Goal: Task Accomplishment & Management: Use online tool/utility

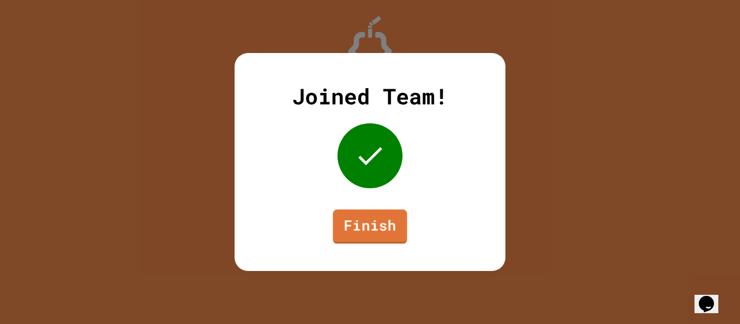
click at [367, 224] on link "Finish" at bounding box center [369, 227] width 74 height 35
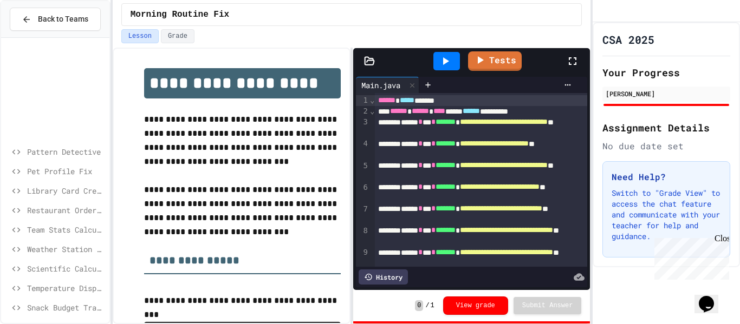
scroll to position [258, 0]
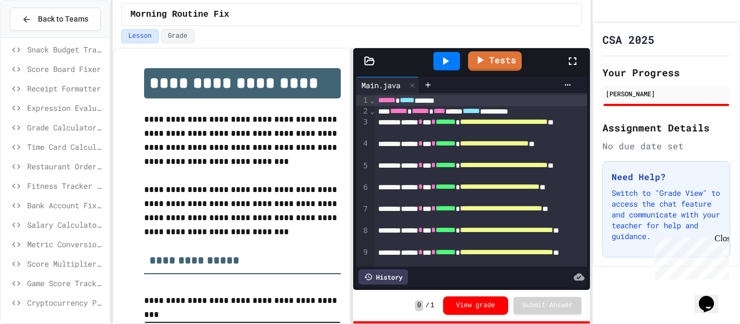
click at [55, 179] on div "Fitness Tracker Debugger" at bounding box center [55, 186] width 108 height 16
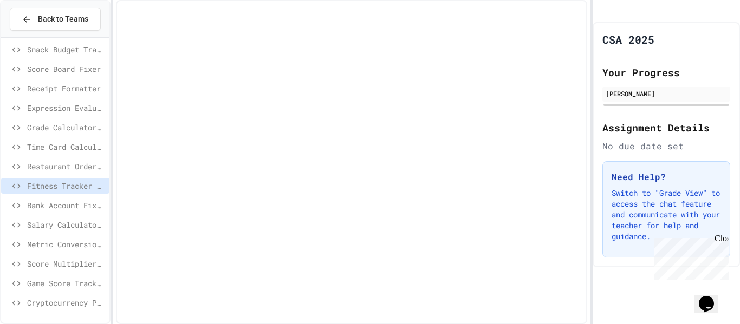
scroll to position [250, 0]
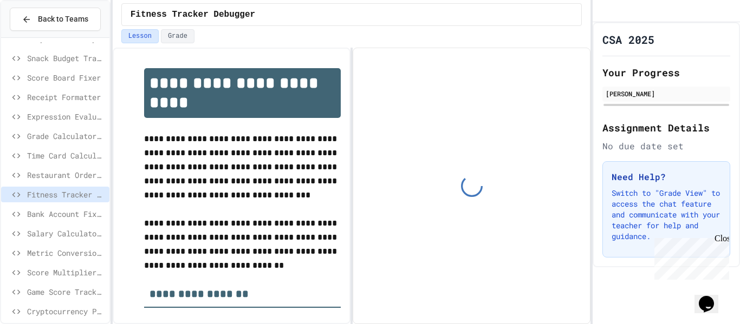
click at [68, 152] on span "Time Card Calculator" at bounding box center [66, 155] width 78 height 11
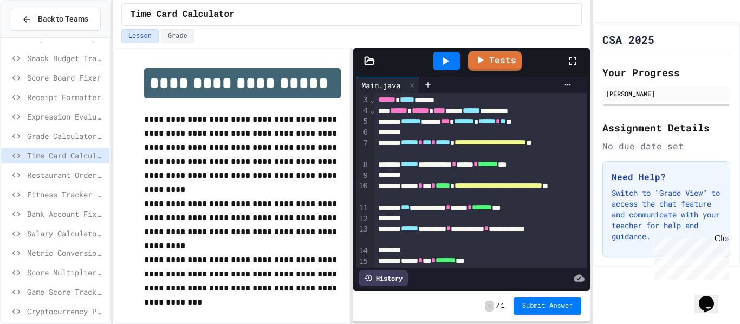
scroll to position [23, 0]
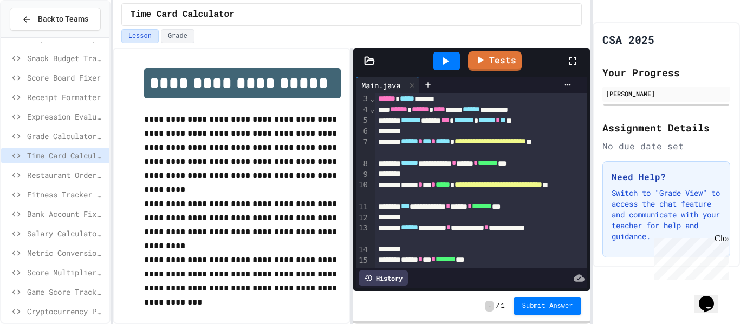
click at [484, 159] on div "**********" at bounding box center [481, 163] width 213 height 11
click at [469, 159] on div "**********" at bounding box center [481, 163] width 213 height 11
click at [447, 156] on div "**********" at bounding box center [481, 147] width 213 height 22
click at [441, 171] on div at bounding box center [481, 174] width 213 height 11
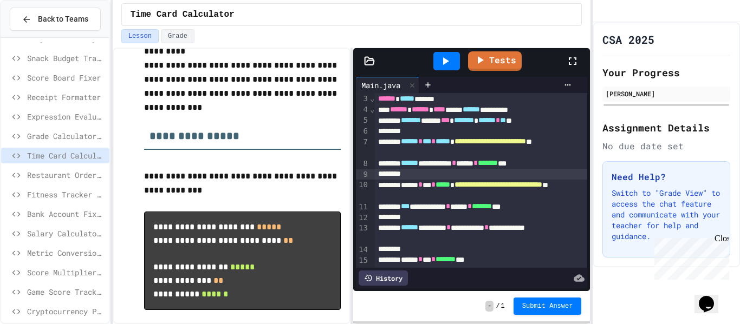
scroll to position [217, 0]
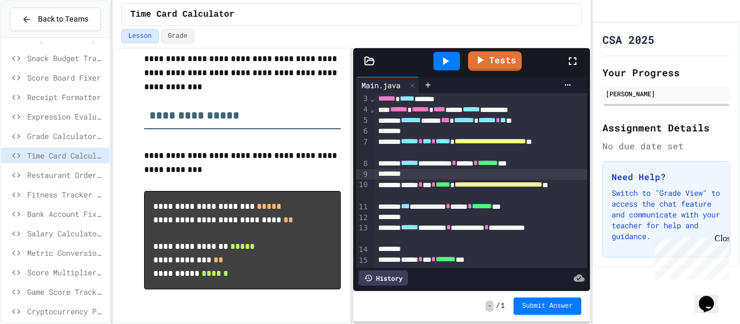
click at [456, 54] on div at bounding box center [446, 61] width 27 height 18
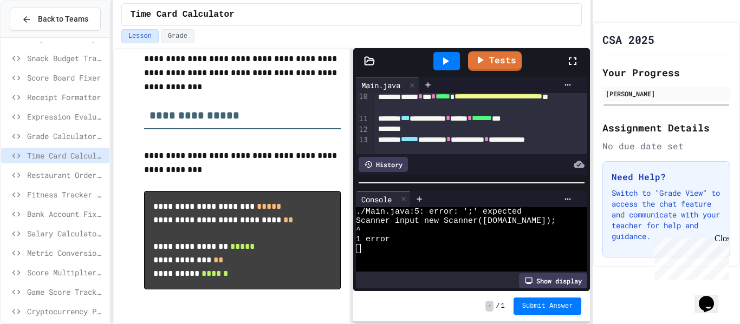
scroll to position [128, 0]
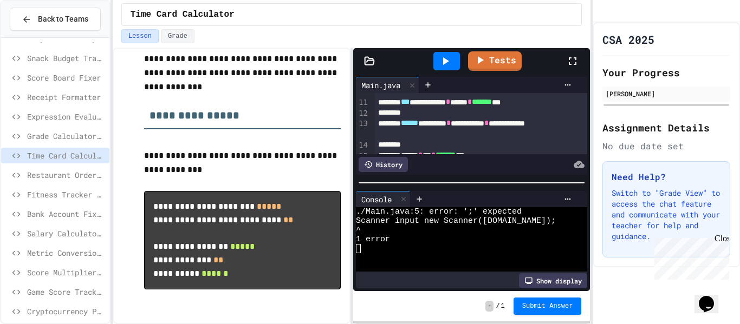
click at [528, 132] on div "**********" at bounding box center [481, 129] width 213 height 22
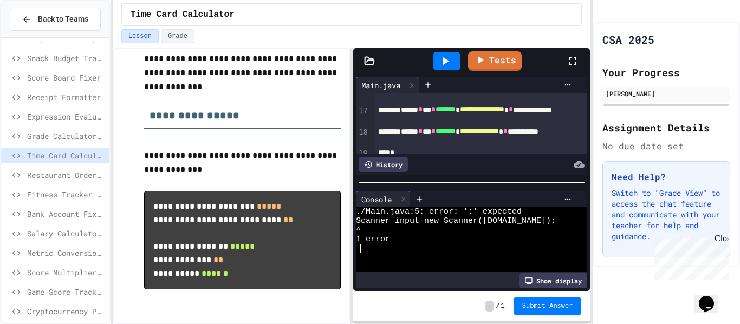
scroll to position [223, 0]
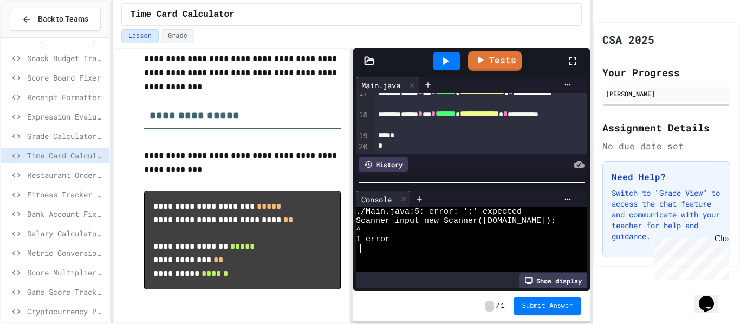
click at [489, 324] on div at bounding box center [370, 325] width 740 height 0
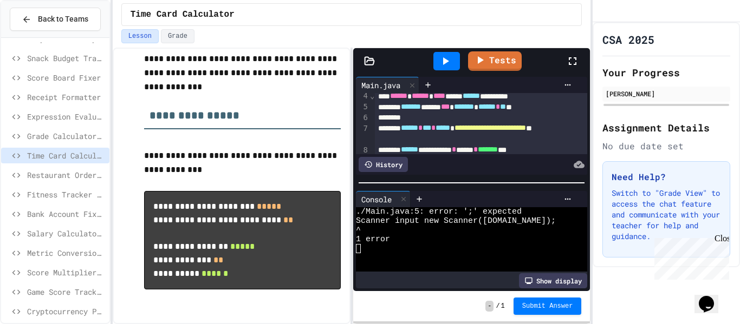
scroll to position [35, 0]
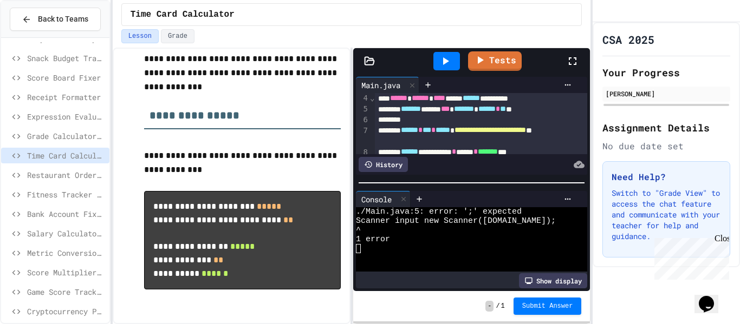
click at [449, 114] on div "******* ***** *** ******* * ****** * ** **" at bounding box center [481, 109] width 213 height 11
click at [436, 55] on div at bounding box center [446, 61] width 27 height 18
click at [453, 108] on div "******* ***** *** ******* * ****** * ** **" at bounding box center [481, 109] width 213 height 11
click at [471, 108] on div "******* ***** *** ******* * ****** * ** **" at bounding box center [481, 109] width 213 height 11
click at [448, 61] on icon at bounding box center [446, 61] width 6 height 8
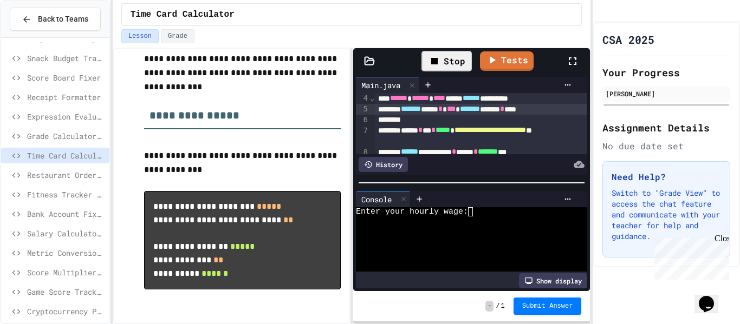
click at [498, 219] on div at bounding box center [465, 221] width 219 height 9
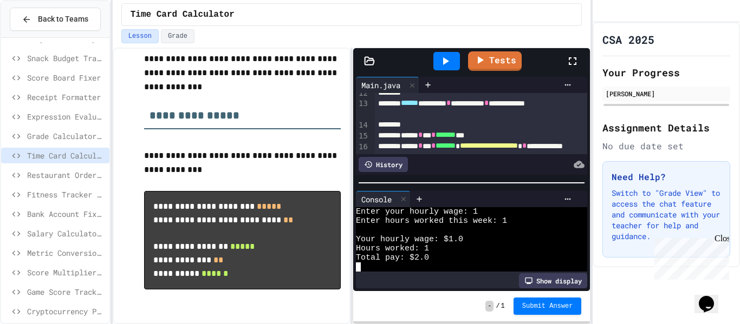
scroll to position [145, 0]
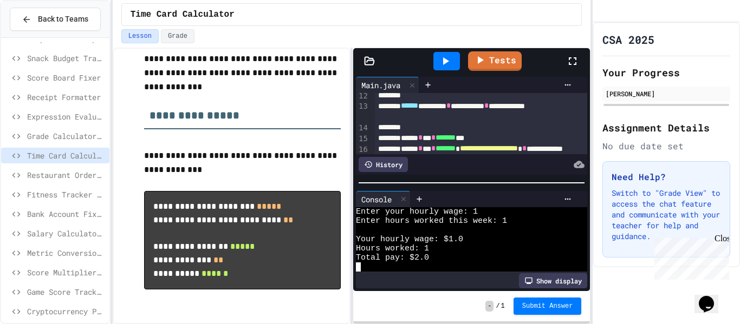
click at [488, 106] on span "*" at bounding box center [486, 106] width 4 height 8
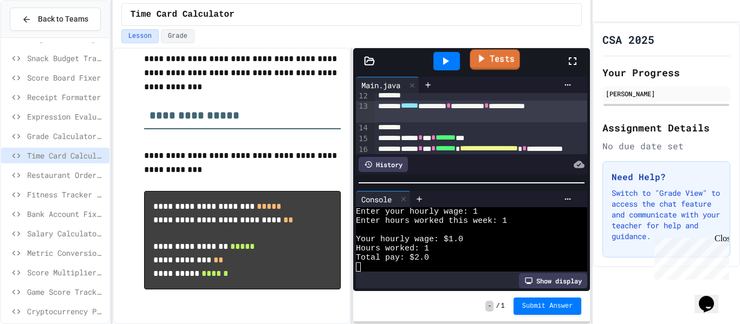
click at [497, 60] on link "Tests" at bounding box center [494, 59] width 50 height 21
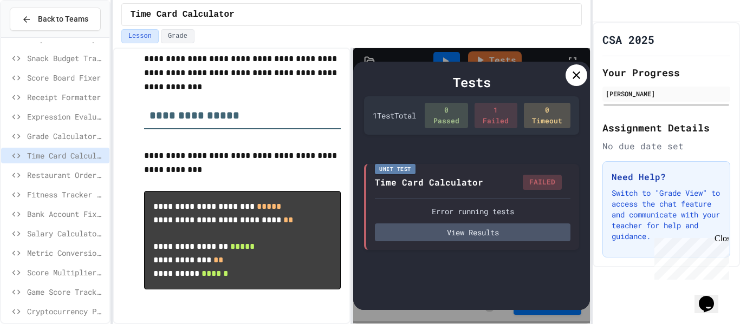
click at [574, 77] on icon at bounding box center [576, 75] width 8 height 8
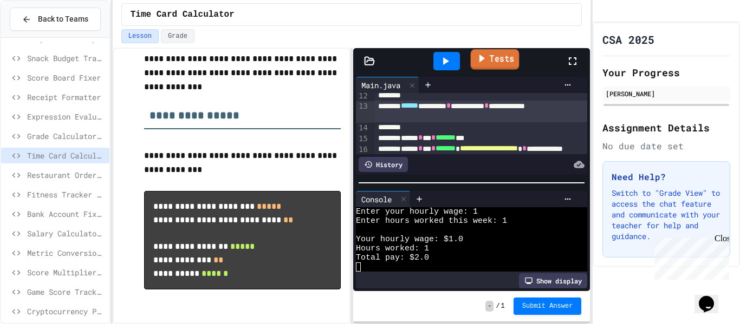
click at [504, 64] on link "Tests" at bounding box center [494, 59] width 49 height 21
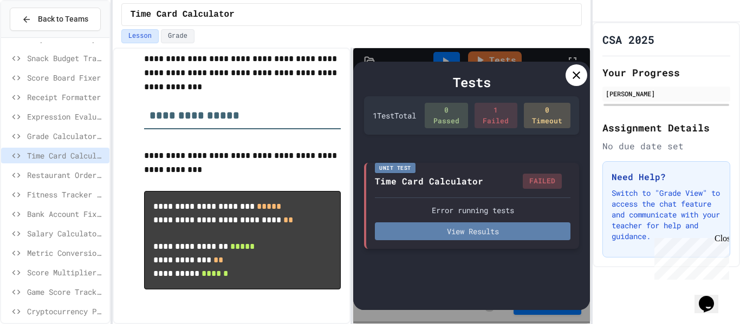
click at [455, 231] on button "View Results" at bounding box center [472, 232] width 195 height 18
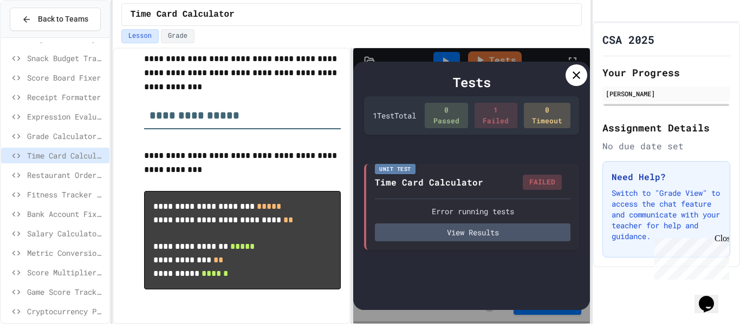
click at [716, 237] on div "Close" at bounding box center [721, 241] width 14 height 14
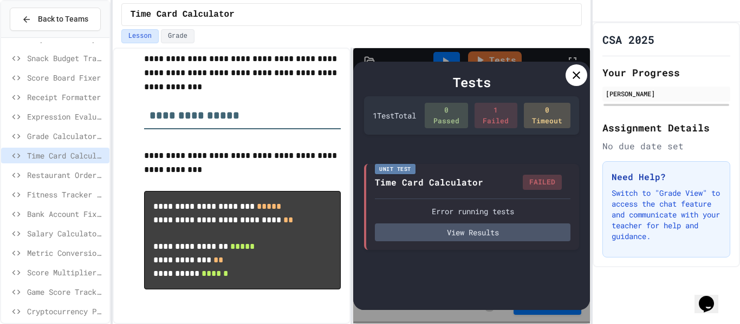
click at [458, 114] on div "0 Passed" at bounding box center [446, 115] width 43 height 25
click at [497, 114] on div "1 Failed" at bounding box center [495, 115] width 43 height 25
click at [541, 114] on div "0 Timeout" at bounding box center [547, 115] width 47 height 25
click at [532, 181] on div "FAILED" at bounding box center [542, 181] width 39 height 15
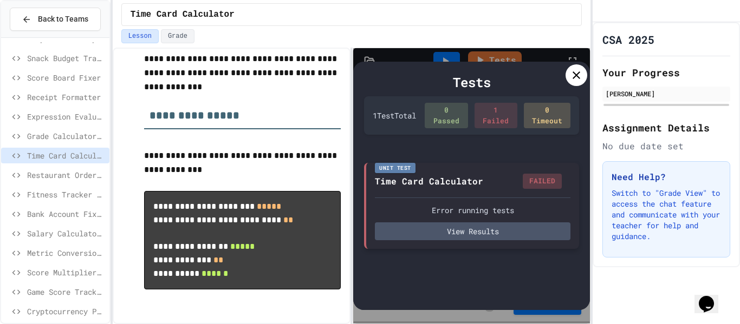
click at [479, 189] on div "Unit Test Time Card Calculator FAILED Error running tests View Results" at bounding box center [471, 206] width 215 height 86
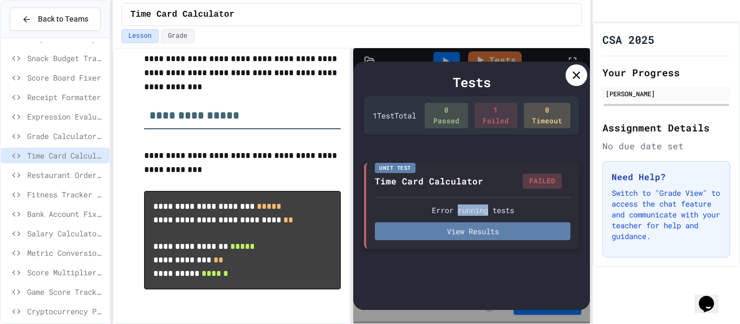
click at [474, 223] on button "View Results" at bounding box center [472, 232] width 195 height 18
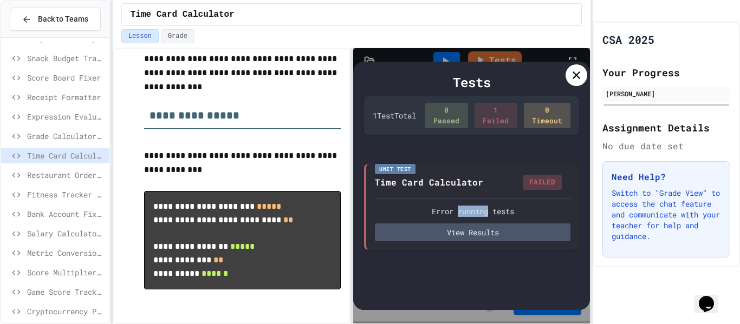
click at [579, 77] on icon at bounding box center [576, 75] width 13 height 13
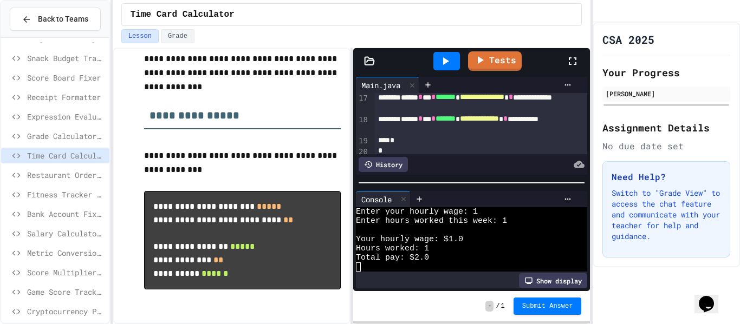
scroll to position [223, 0]
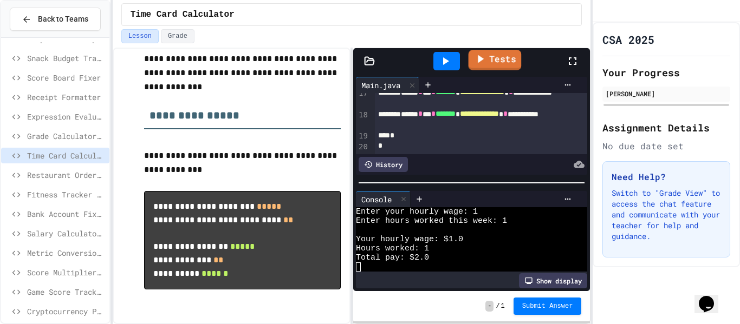
click at [480, 60] on icon at bounding box center [481, 59] width 6 height 8
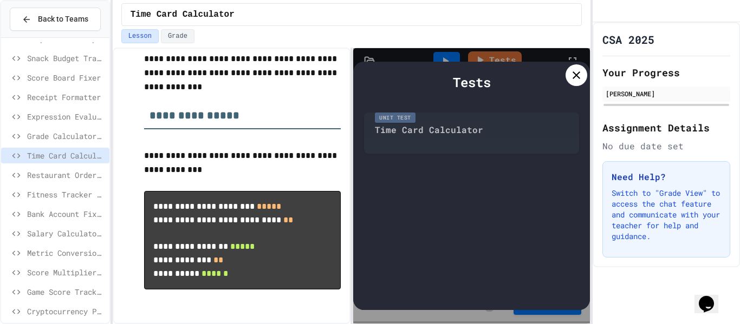
click at [564, 79] on div "Tests" at bounding box center [471, 82] width 215 height 19
click at [570, 77] on icon at bounding box center [576, 75] width 13 height 13
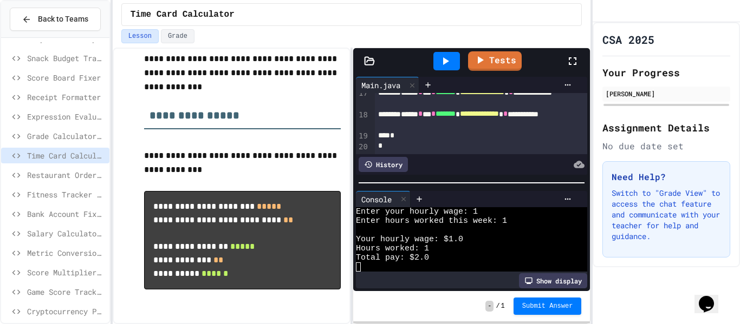
click at [494, 73] on div "Tests" at bounding box center [476, 61] width 180 height 29
click at [500, 65] on link "Tests" at bounding box center [494, 59] width 49 height 21
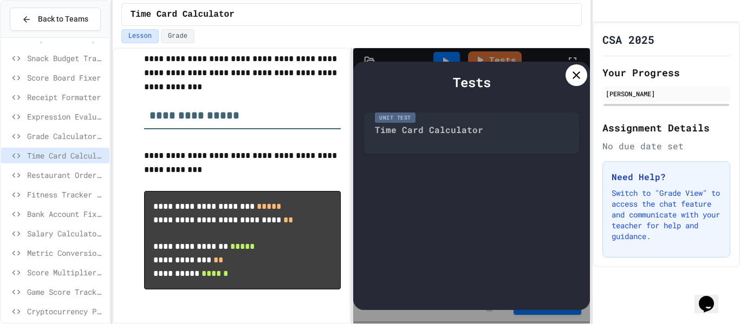
click at [582, 83] on div at bounding box center [576, 75] width 22 height 22
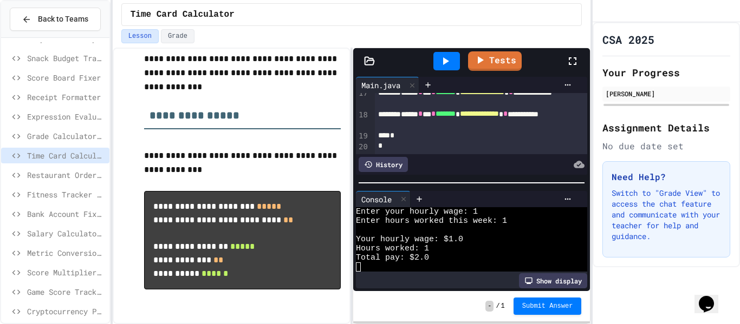
click at [450, 61] on icon at bounding box center [445, 61] width 13 height 13
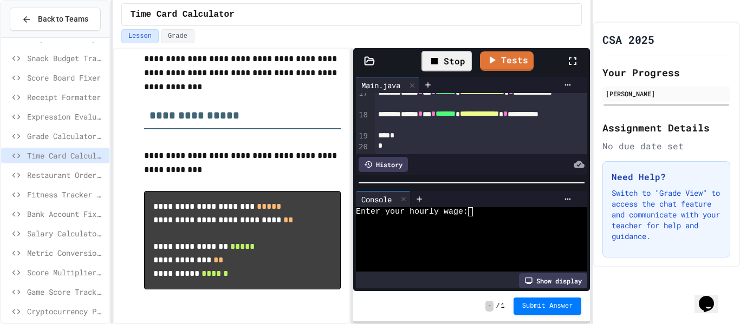
click at [473, 253] on div at bounding box center [465, 257] width 219 height 9
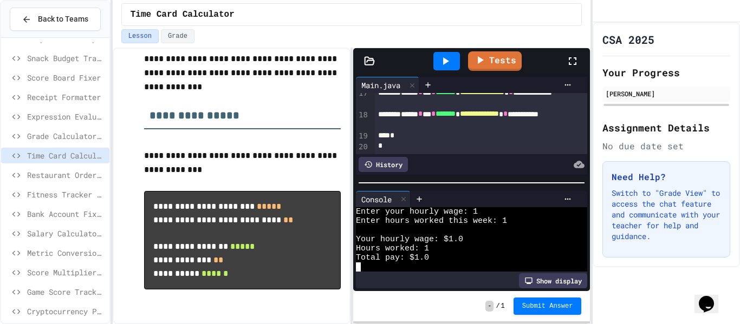
click at [443, 52] on div at bounding box center [446, 61] width 27 height 18
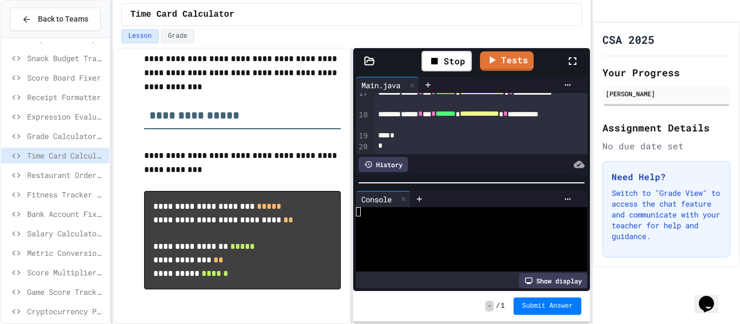
click at [510, 245] on div at bounding box center [465, 248] width 219 height 9
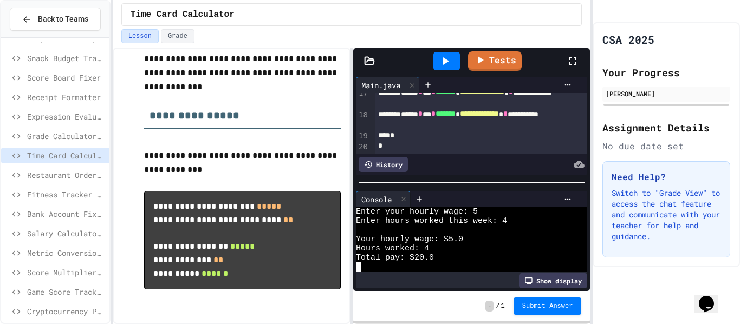
click at [471, 64] on link "Tests" at bounding box center [495, 60] width 54 height 19
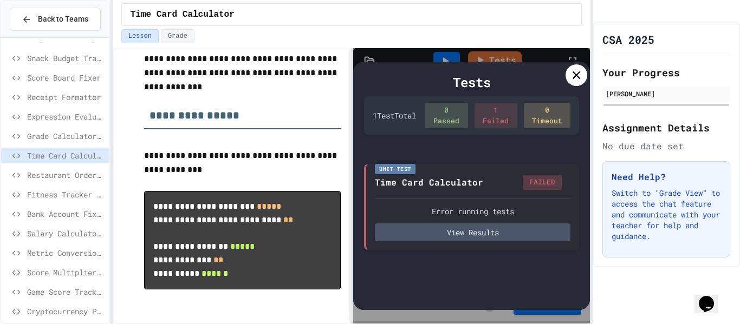
click at [571, 69] on icon at bounding box center [576, 75] width 13 height 13
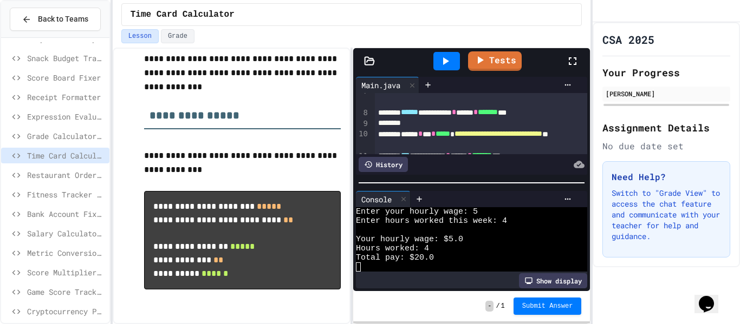
scroll to position [75, 0]
click at [441, 56] on icon at bounding box center [445, 61] width 13 height 13
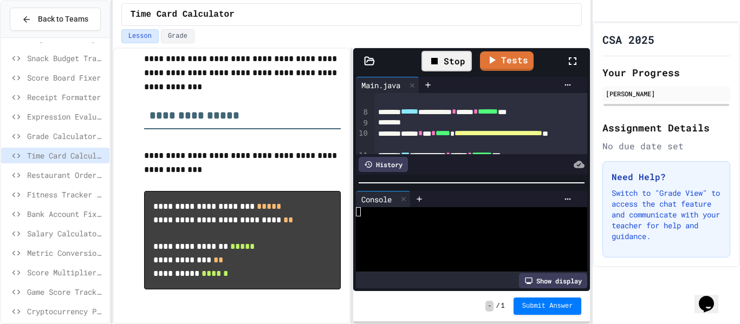
click at [507, 238] on div at bounding box center [465, 239] width 219 height 9
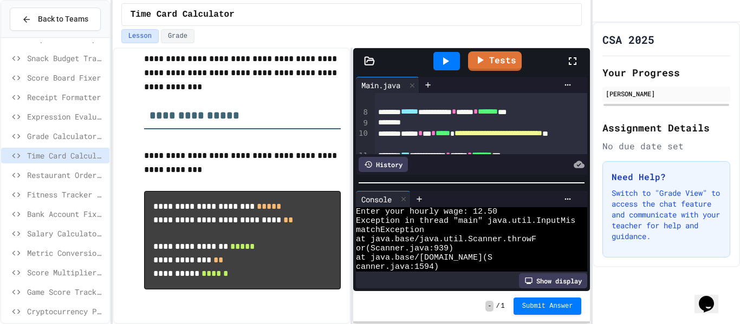
scroll to position [49, 0]
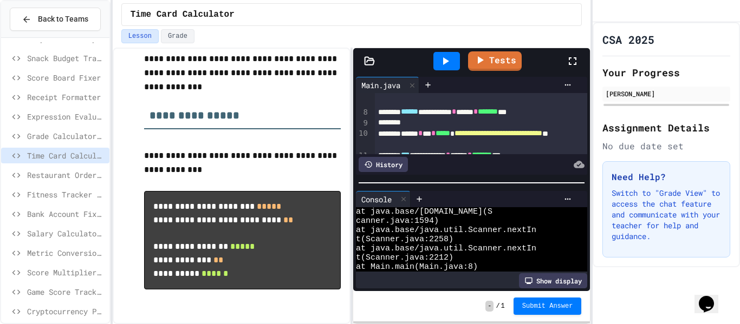
click at [455, 54] on div at bounding box center [446, 61] width 27 height 18
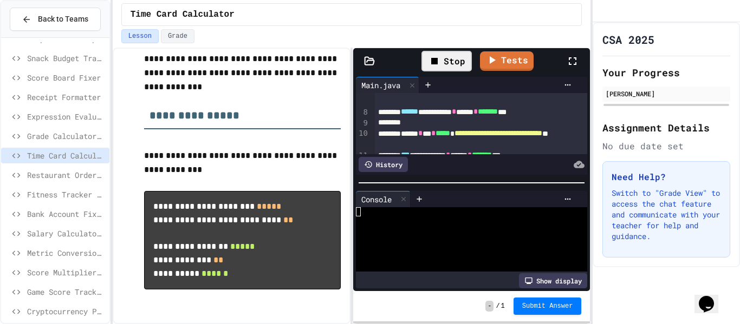
scroll to position [0, 0]
click at [478, 231] on div at bounding box center [465, 230] width 219 height 9
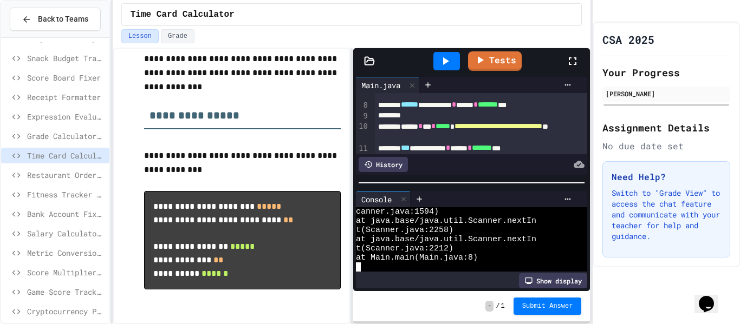
scroll to position [84, 0]
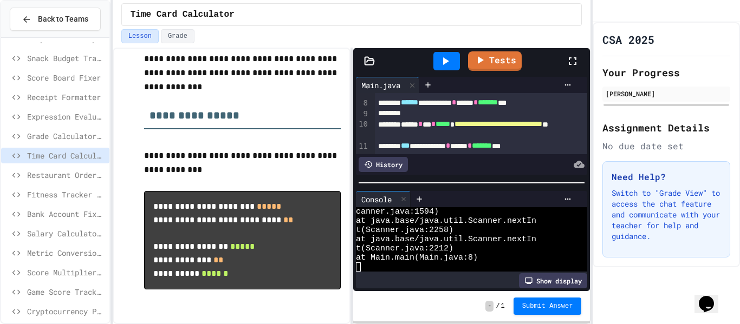
click at [535, 324] on div at bounding box center [370, 325] width 740 height 0
click at [498, 105] on span "*******" at bounding box center [488, 103] width 20 height 8
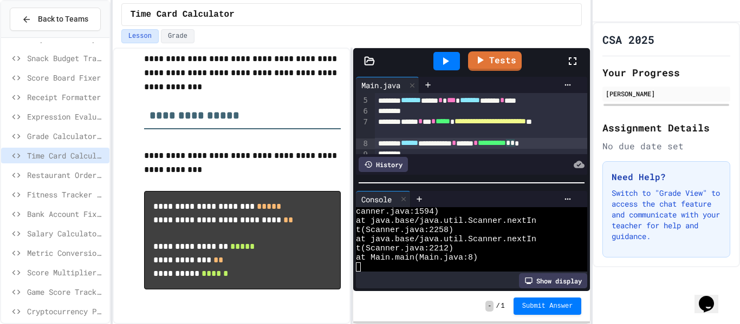
scroll to position [34, 0]
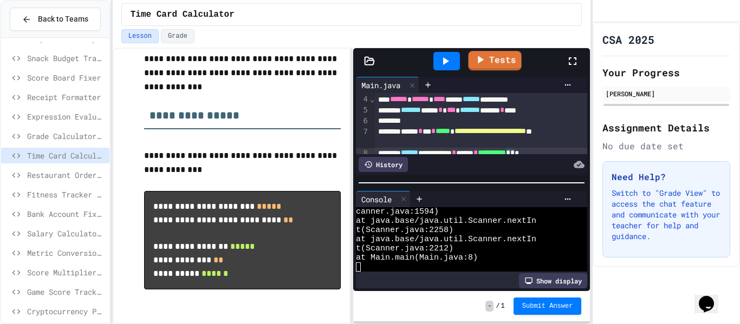
click at [452, 54] on div at bounding box center [446, 61] width 27 height 18
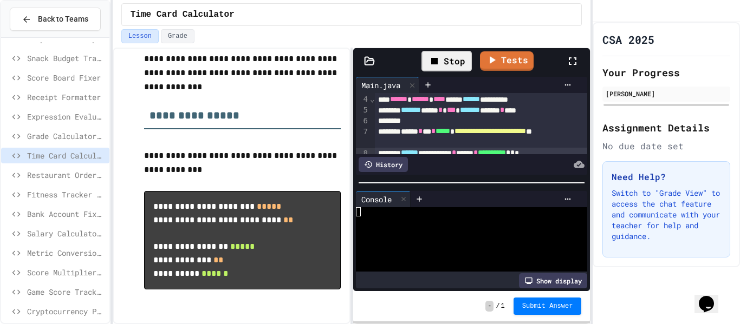
scroll to position [0, 0]
click at [508, 235] on div at bounding box center [465, 239] width 219 height 9
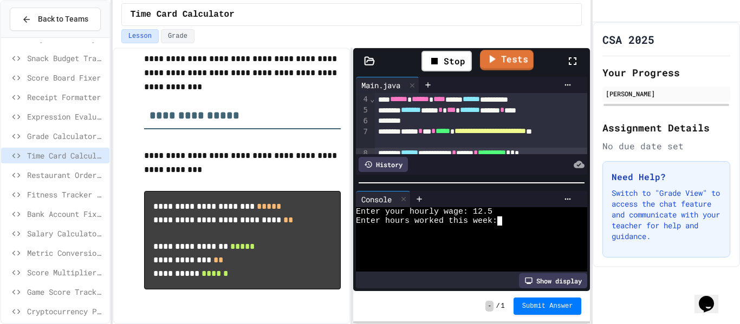
click at [510, 66] on link "Tests" at bounding box center [507, 60] width 54 height 21
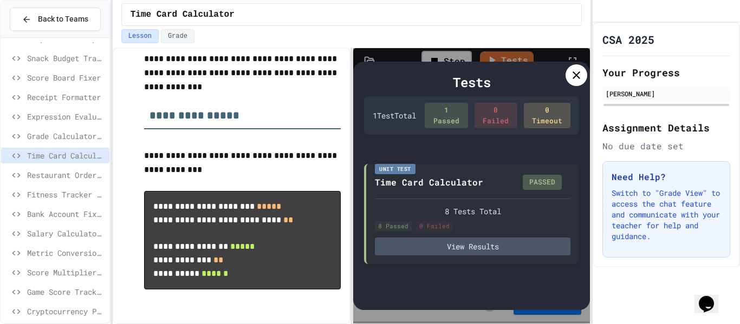
click at [569, 81] on div at bounding box center [576, 75] width 22 height 22
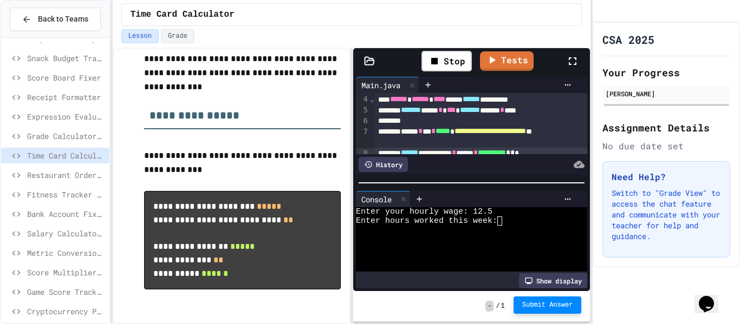
click at [527, 302] on span "Submit Answer" at bounding box center [547, 305] width 51 height 9
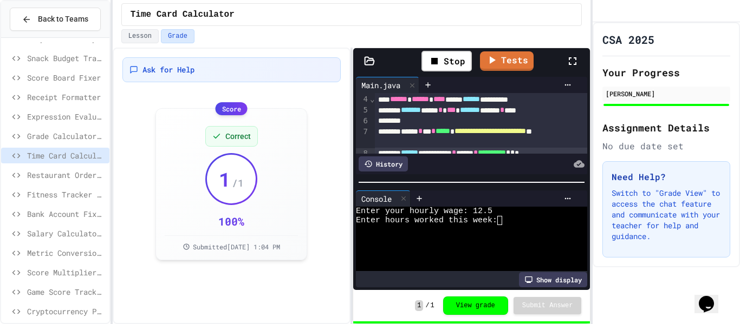
click at [65, 172] on span "Restaurant Order System" at bounding box center [66, 174] width 78 height 11
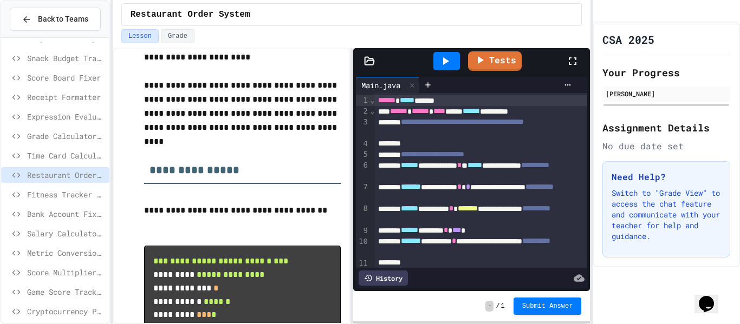
scroll to position [188, 0]
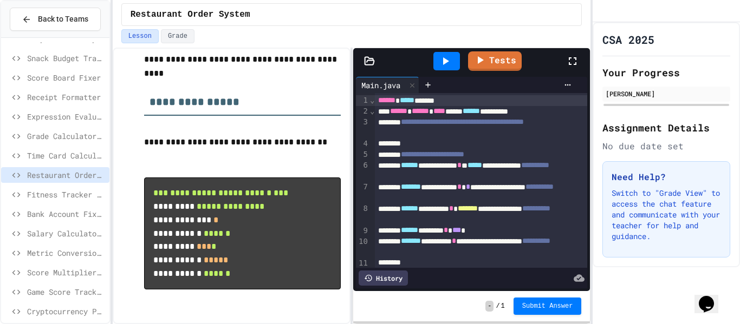
click at [472, 146] on div at bounding box center [481, 144] width 213 height 11
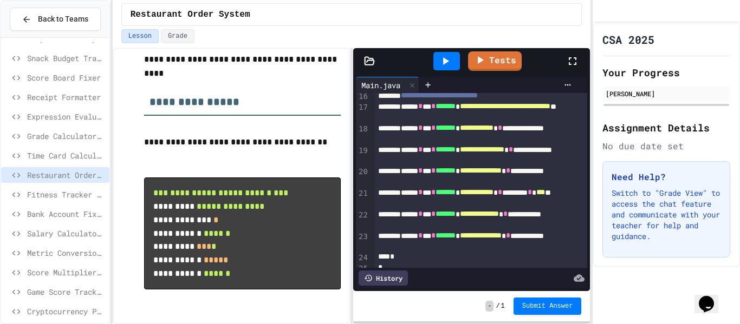
scroll to position [244, 0]
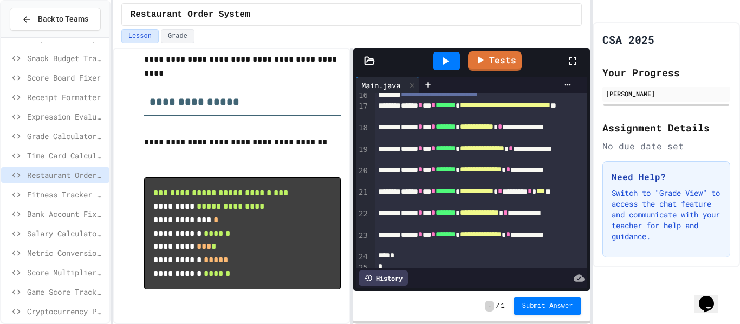
click at [454, 60] on div at bounding box center [446, 61] width 27 height 18
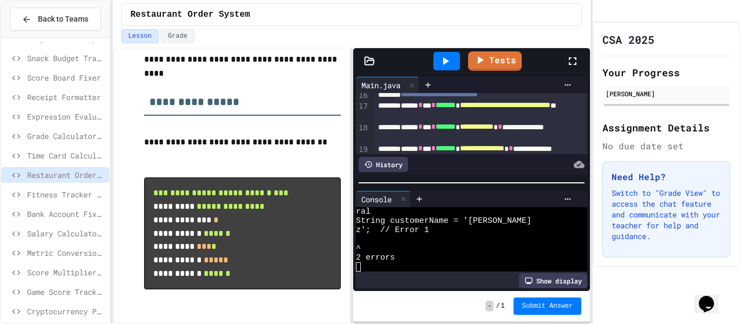
scroll to position [55, 0]
click at [63, 203] on div "Fitness Tracker Debugger" at bounding box center [55, 196] width 108 height 19
click at [70, 193] on span "Fitness Tracker Debugger" at bounding box center [66, 194] width 78 height 11
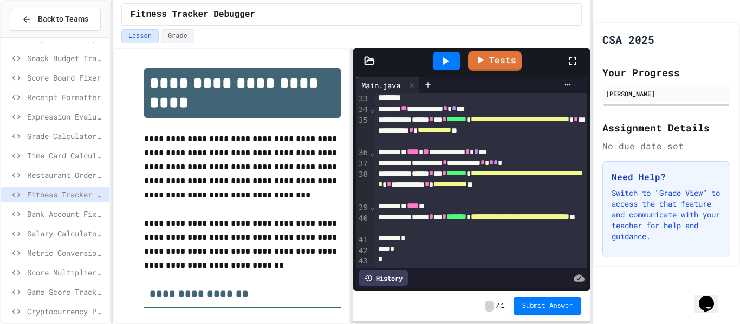
scroll to position [446, 0]
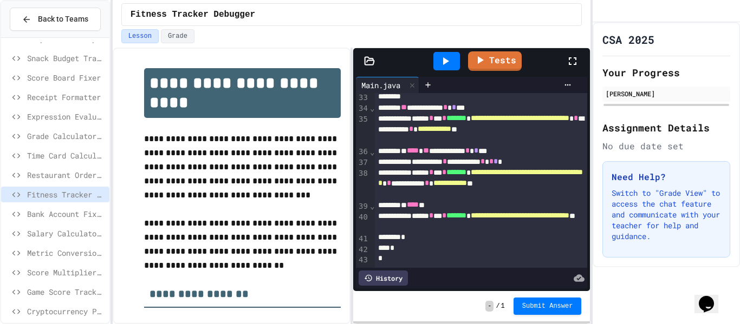
click at [451, 66] on icon at bounding box center [445, 61] width 13 height 13
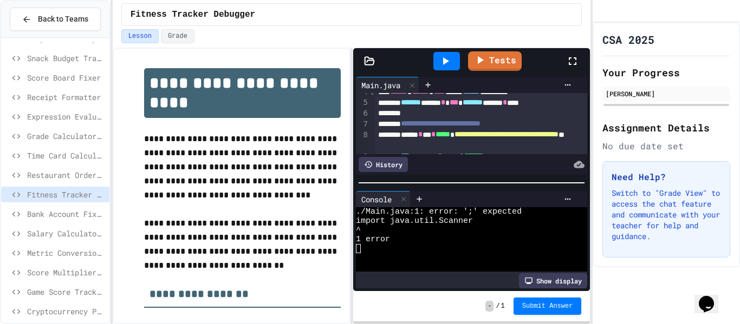
scroll to position [0, 0]
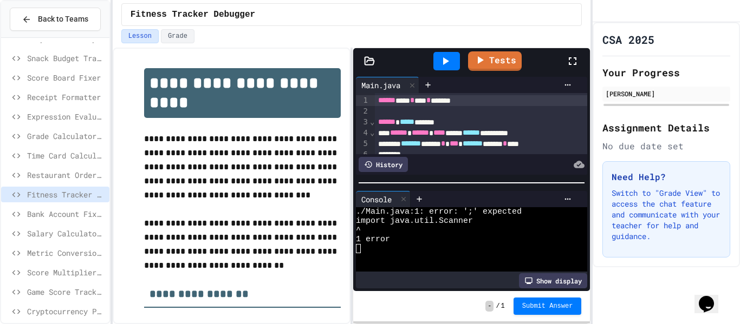
click at [484, 100] on div "****** **** * **** * *******" at bounding box center [481, 100] width 213 height 11
click at [446, 58] on icon at bounding box center [445, 61] width 13 height 13
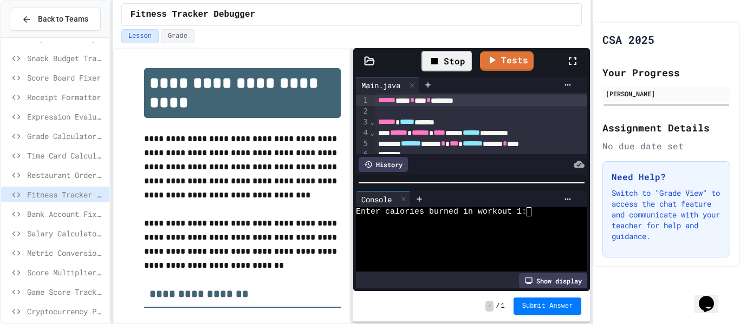
click at [484, 248] on div at bounding box center [465, 248] width 219 height 9
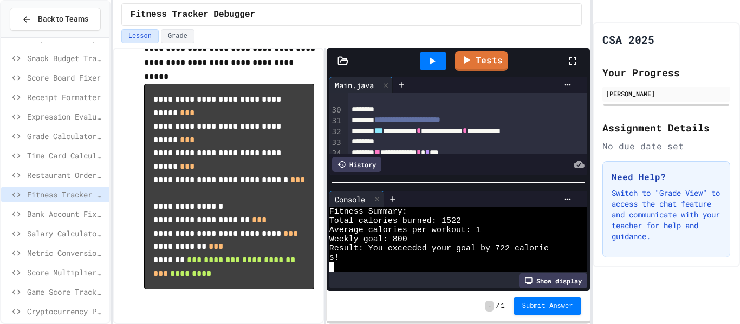
scroll to position [565, 0]
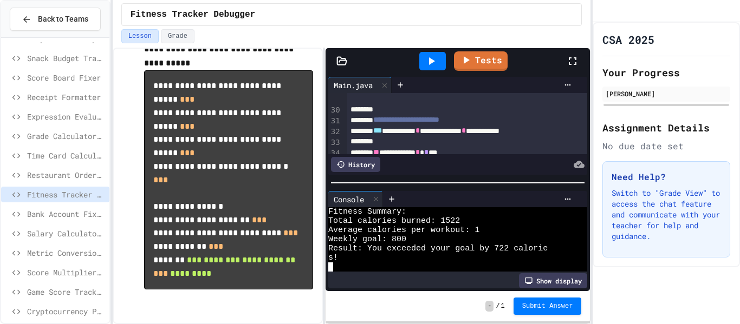
click at [325, 166] on div "**********" at bounding box center [352, 186] width 478 height 277
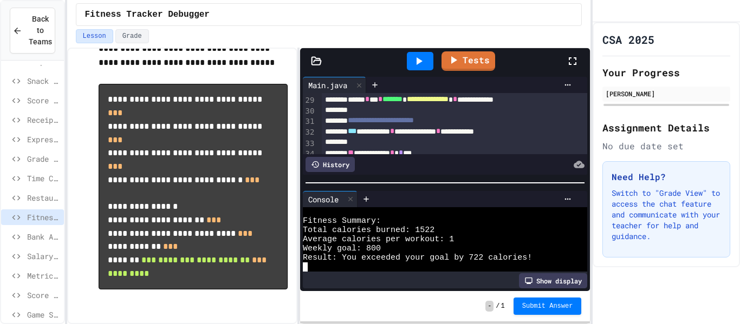
scroll to position [378, 0]
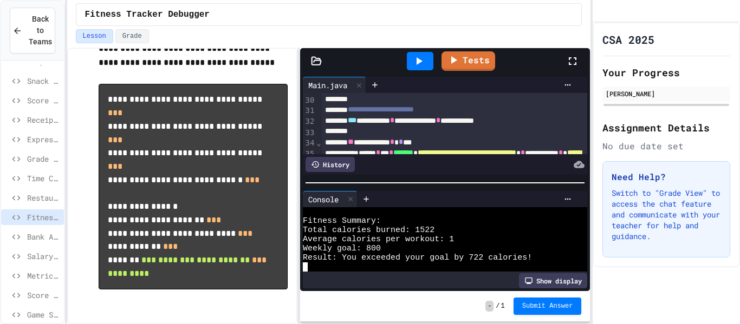
click at [67, 198] on div "**********" at bounding box center [370, 162] width 740 height 324
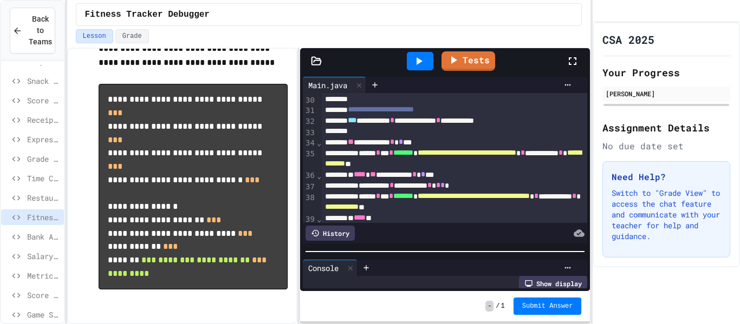
scroll to position [92, 0]
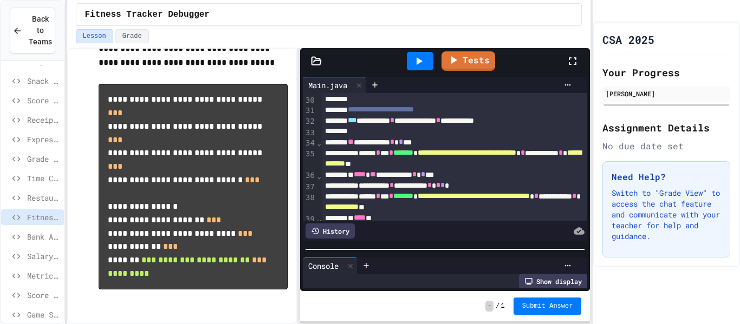
click at [349, 252] on div at bounding box center [445, 249] width 290 height 11
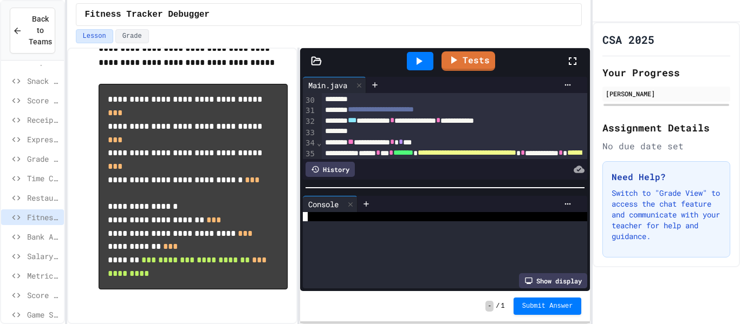
click at [417, 181] on div "**********" at bounding box center [445, 182] width 290 height 217
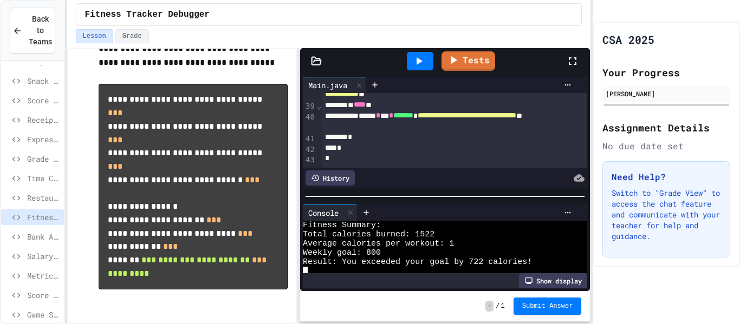
scroll to position [491, 0]
click at [424, 199] on div at bounding box center [445, 196] width 290 height 11
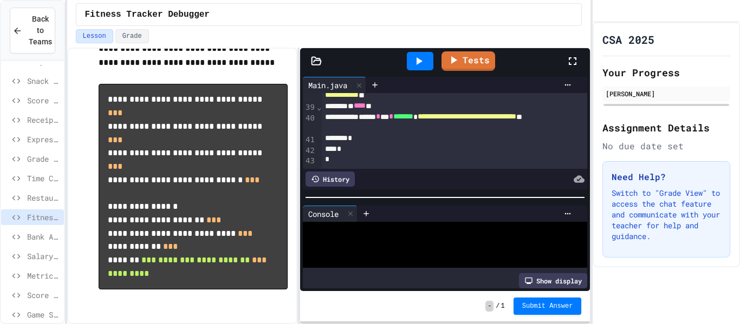
scroll to position [55, 0]
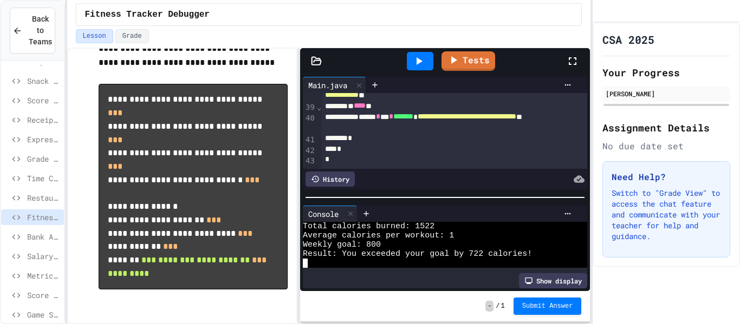
click at [424, 199] on div at bounding box center [445, 197] width 290 height 11
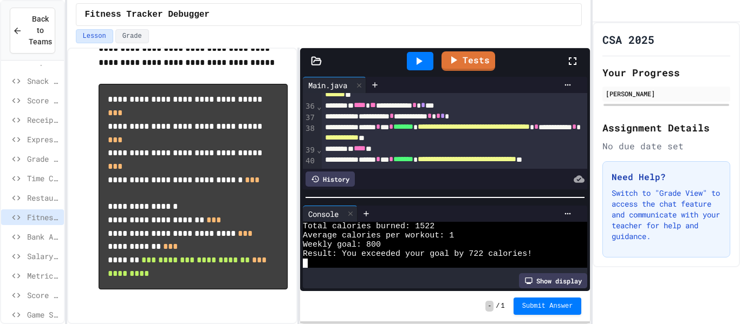
scroll to position [450, 0]
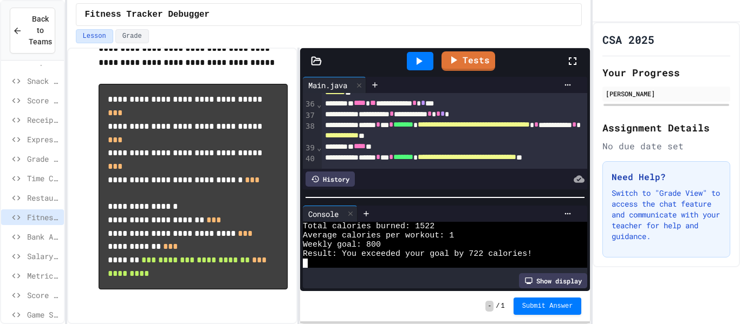
click at [358, 138] on span "**********" at bounding box center [342, 136] width 34 height 8
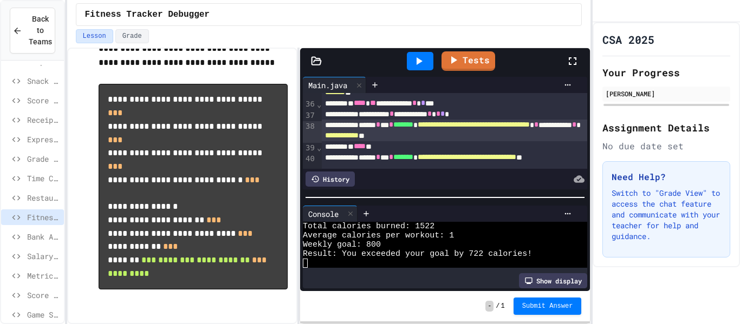
click at [500, 161] on span "**********" at bounding box center [466, 157] width 99 height 8
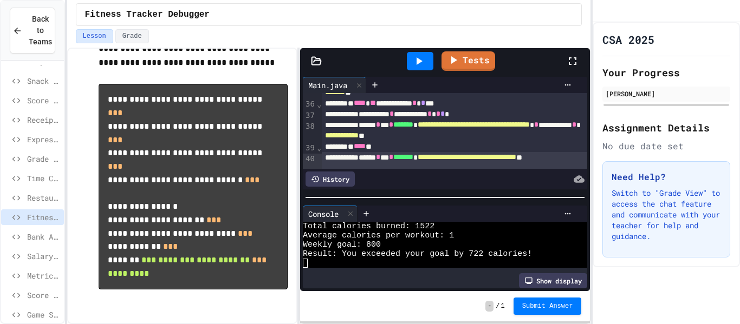
click at [378, 152] on div "* **** *" at bounding box center [455, 146] width 266 height 11
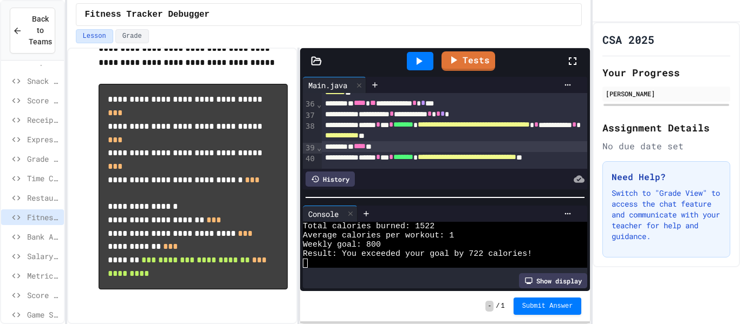
click at [384, 157] on div "**********" at bounding box center [455, 163] width 266 height 22
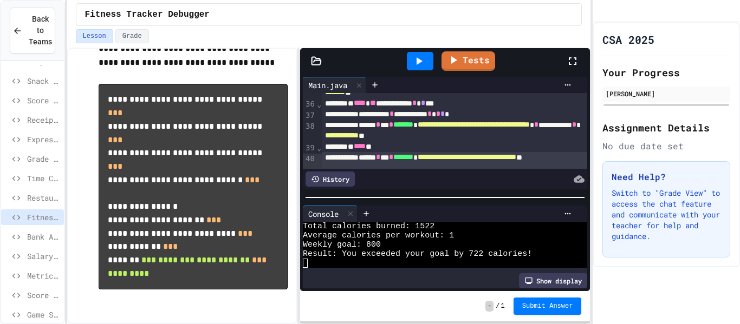
click at [382, 159] on div "**********" at bounding box center [455, 163] width 266 height 22
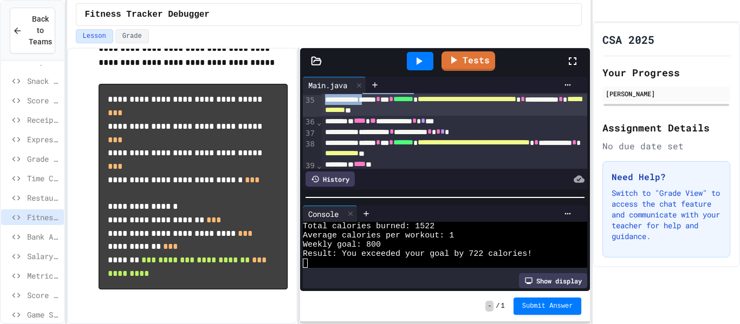
scroll to position [421, 0]
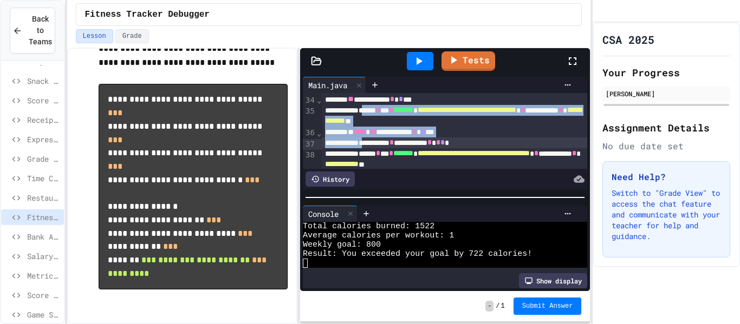
click at [446, 174] on div at bounding box center [470, 179] width 230 height 15
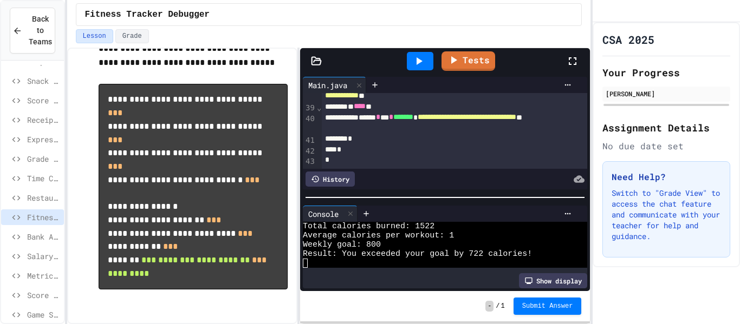
scroll to position [491, 0]
click at [456, 162] on div "*" at bounding box center [455, 159] width 266 height 11
click at [456, 159] on div "*" at bounding box center [455, 159] width 266 height 11
